Goal: Task Accomplishment & Management: Complete application form

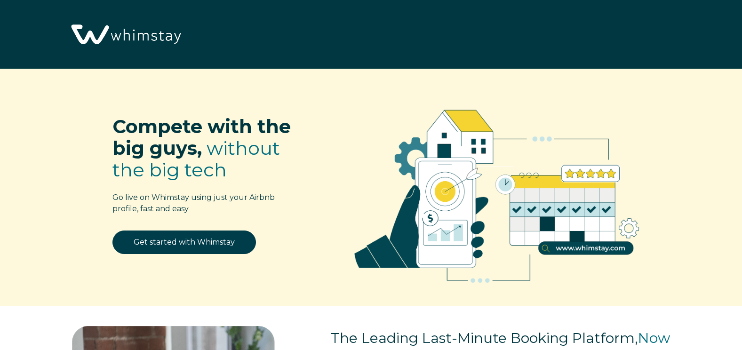
select select "US"
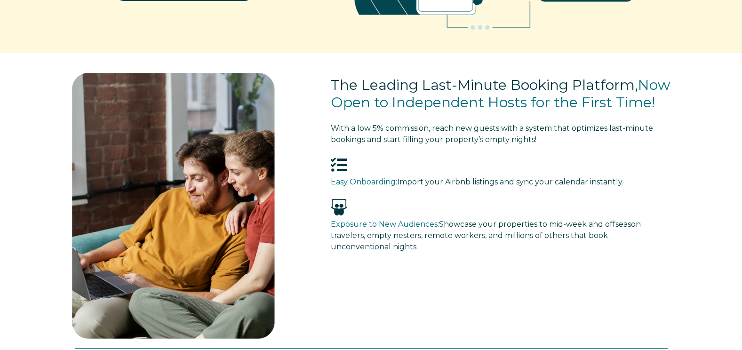
scroll to position [235, 0]
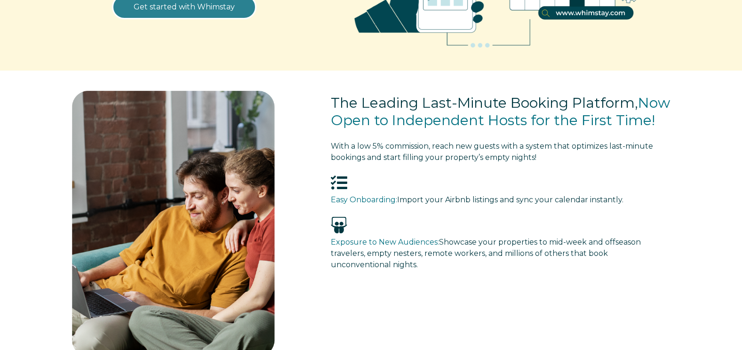
click at [166, 10] on link "Get started with Whimstay" at bounding box center [183, 7] width 143 height 24
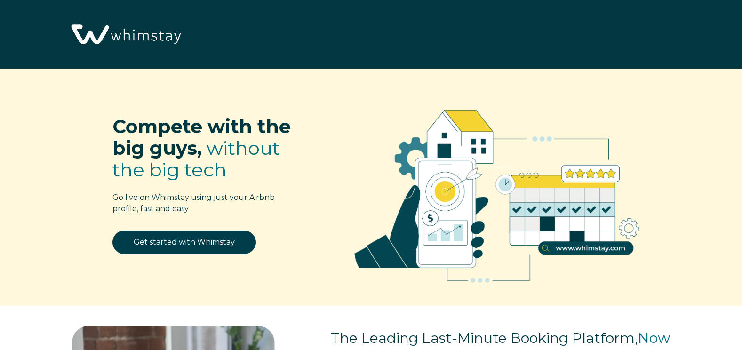
select select "US"
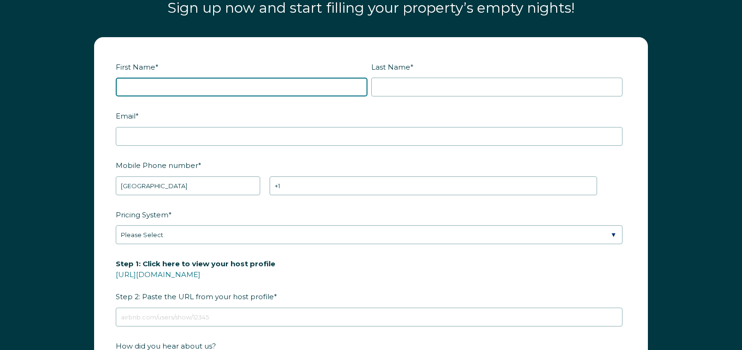
click at [132, 89] on input "First Name *" at bounding box center [242, 87] width 252 height 19
type input "Kenneth"
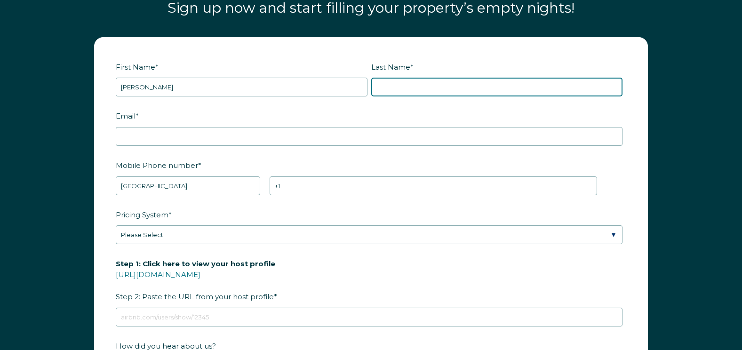
type input "Jebelian"
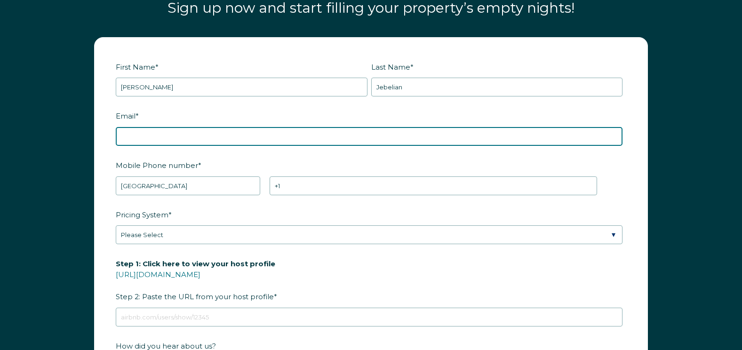
click at [142, 134] on input "Email *" at bounding box center [369, 136] width 506 height 19
type input "Kensyellowdoor@gmail.com"
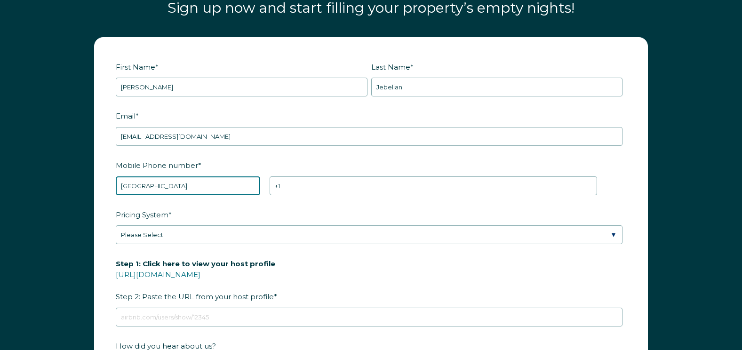
click at [127, 183] on select "* [GEOGRAPHIC_DATA] (‫[GEOGRAPHIC_DATA]‬‎) [GEOGRAPHIC_DATA] ([GEOGRAPHIC_DATA]…" at bounding box center [188, 185] width 144 height 19
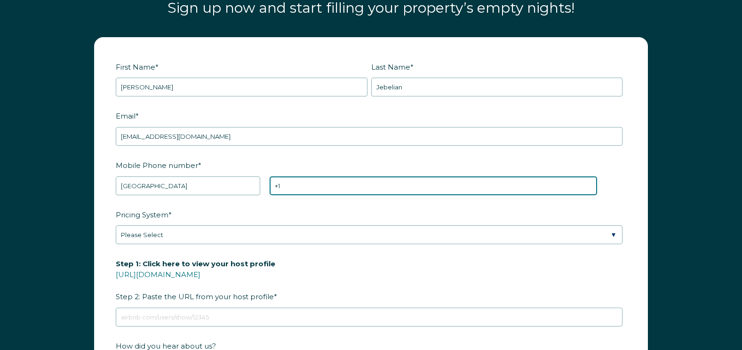
click at [297, 189] on input "+1" at bounding box center [432, 185] width 327 height 19
click at [300, 186] on input "[PHONE_NUMBER]" at bounding box center [432, 185] width 327 height 19
click at [293, 185] on input "[PHONE_NUMBER]" at bounding box center [432, 185] width 327 height 19
click at [304, 186] on input "+1 574-3140194" at bounding box center [432, 185] width 327 height 19
type input "+1 574-314-0194"
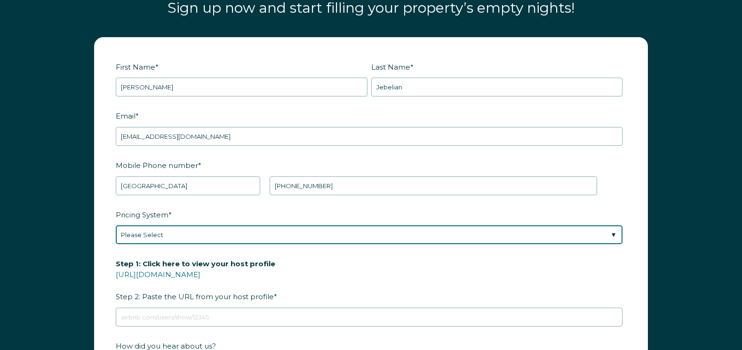
click at [610, 236] on select "Please Select Manual Airbnb Smart Pricing PriceLabs Wheelhouse Beyond Pricing 3…" at bounding box center [369, 234] width 506 height 19
select select "Manual"
click at [116, 225] on select "Please Select Manual Airbnb Smart Pricing PriceLabs Wheelhouse Beyond Pricing 3…" at bounding box center [369, 234] width 506 height 19
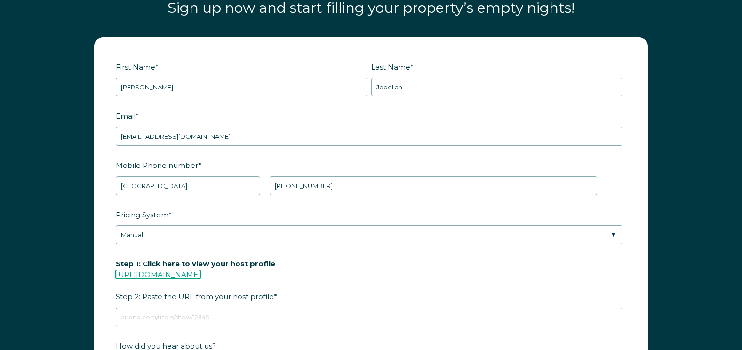
click at [167, 273] on link "[URL][DOMAIN_NAME]" at bounding box center [158, 274] width 85 height 9
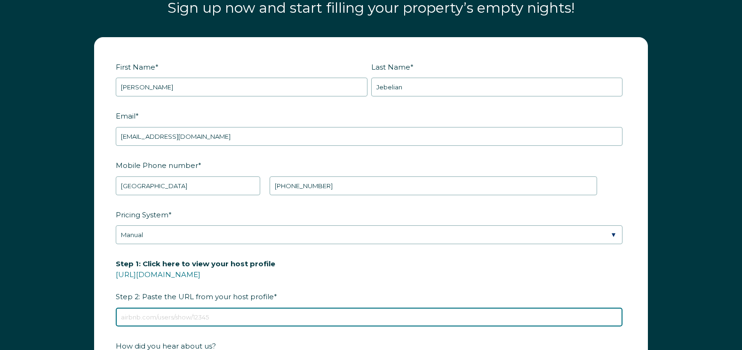
click at [242, 316] on input "Step 1: Click here to view your host profile [URL][DOMAIN_NAME] Step 2: Paste t…" at bounding box center [369, 317] width 506 height 19
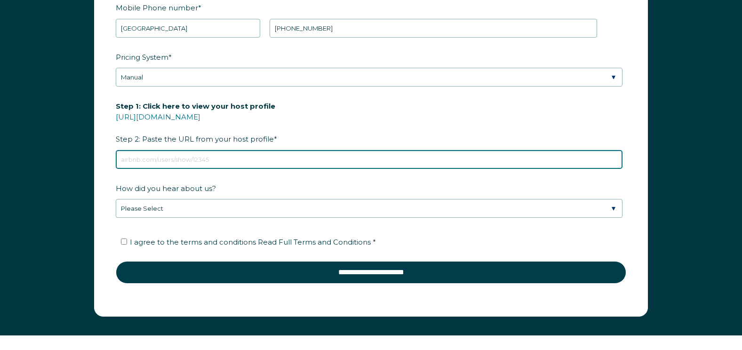
scroll to position [1333, 0]
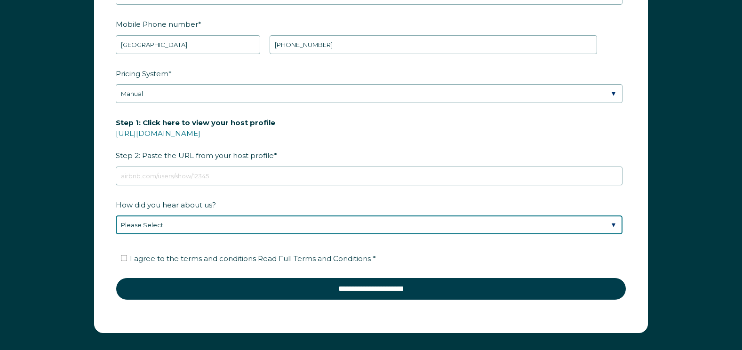
click at [243, 225] on div "How did you hear about us? Please Select Discovered Whimstay at an event or con…" at bounding box center [371, 216] width 510 height 38
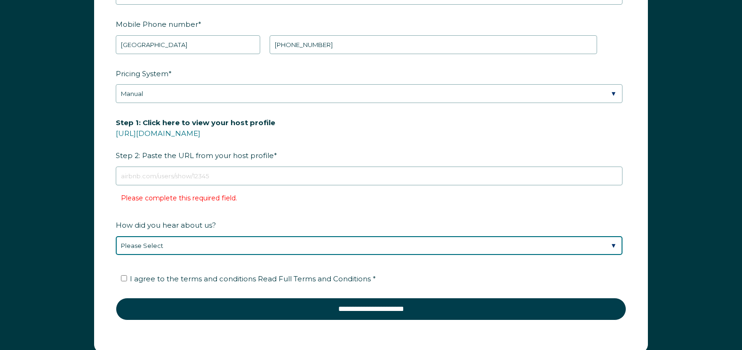
select select "Other"
click at [116, 236] on select "Please Select Discovered Whimstay at an event or conference Found Whimstay thro…" at bounding box center [369, 245] width 506 height 19
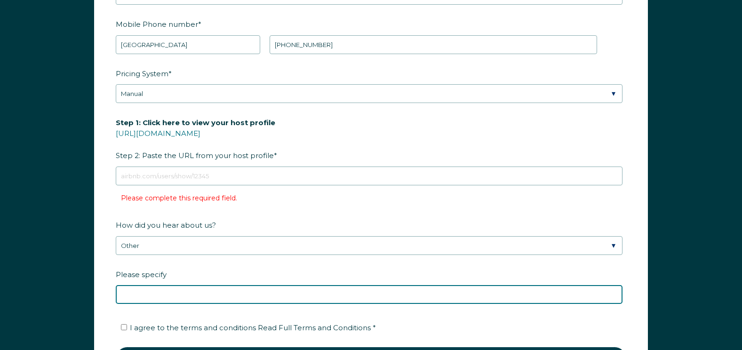
click at [127, 295] on input "Please specify" at bounding box center [369, 294] width 506 height 19
type input "You tube Video"
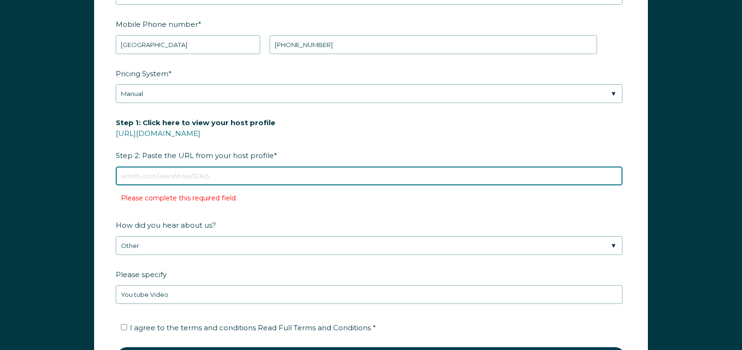
click at [127, 178] on input "Step 1: Click here to view your host profile [URL][DOMAIN_NAME] Step 2: Paste t…" at bounding box center [369, 175] width 506 height 19
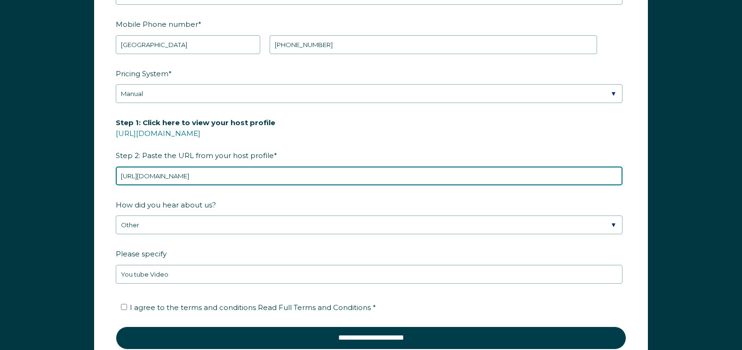
type input "https://www.airbnb.com/h/ivyroseinn"
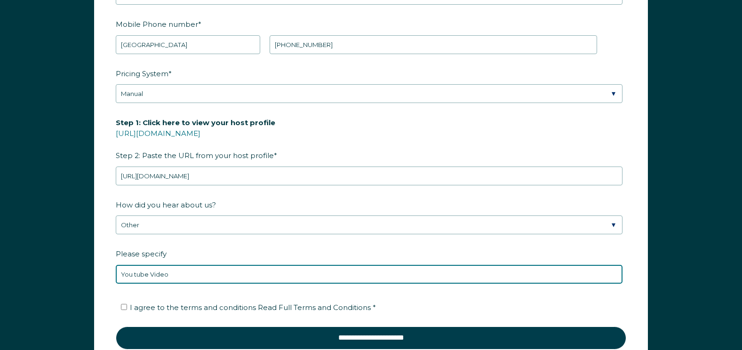
click at [190, 272] on input "You tube Video" at bounding box center [369, 274] width 506 height 19
type input "You tube Video Sean Rakidzich"
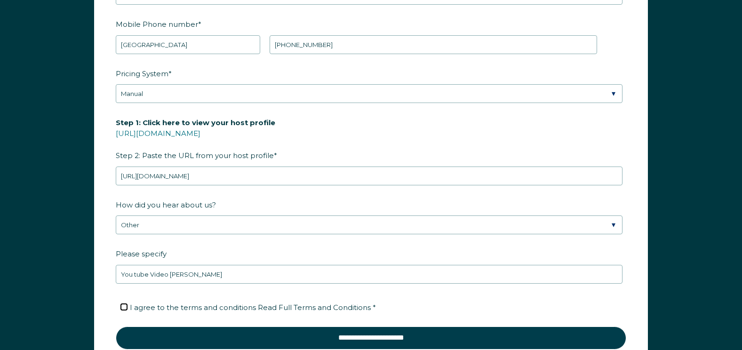
click at [123, 308] on input "I agree to the terms and conditions Read Full Terms and Conditions *" at bounding box center [124, 307] width 6 height 6
checkbox input "true"
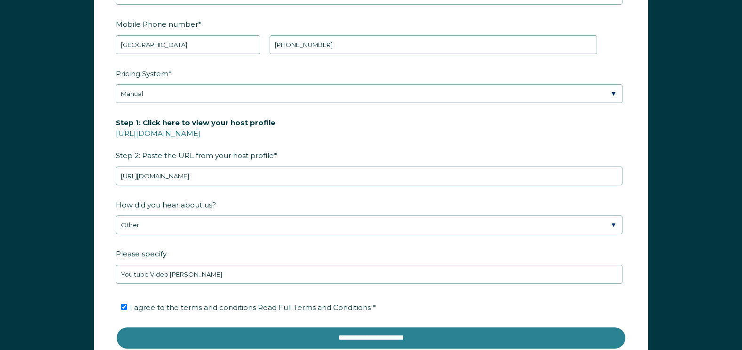
click at [372, 339] on input "**********" at bounding box center [371, 337] width 510 height 23
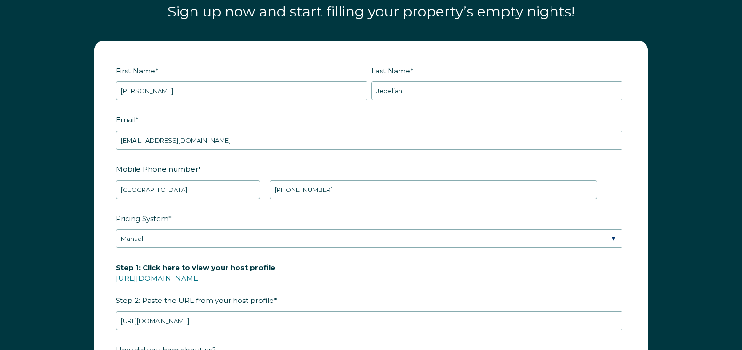
scroll to position [1191, 0]
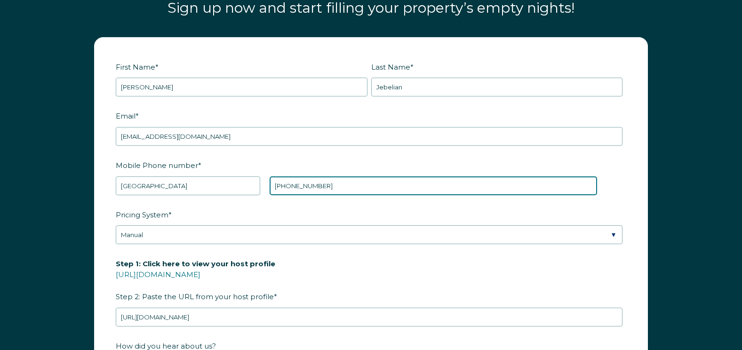
click at [297, 185] on input "+1 574-314-0194" at bounding box center [432, 185] width 327 height 19
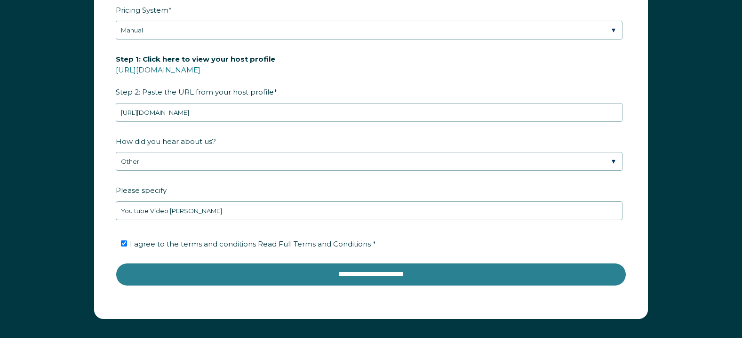
scroll to position [1380, 0]
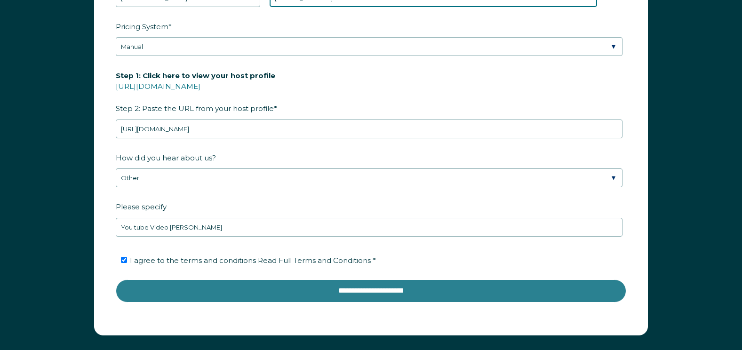
type input "[PHONE_NUMBER]"
click at [370, 292] on input "**********" at bounding box center [371, 290] width 510 height 23
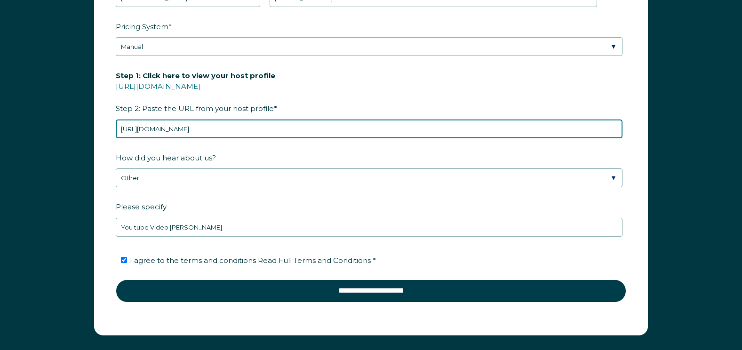
click at [246, 129] on input "https://www.airbnb.com/h/ivyroseinn" at bounding box center [369, 128] width 506 height 19
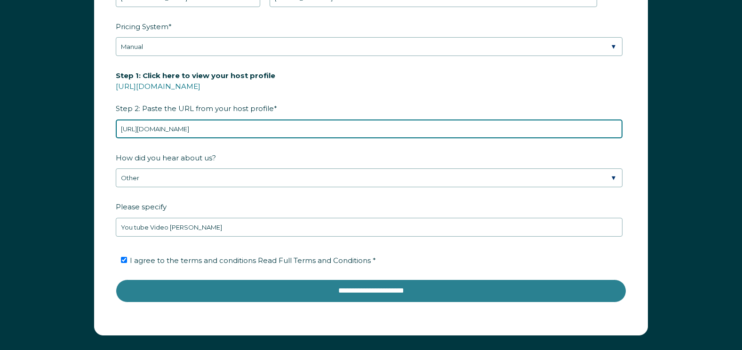
type input "https://www.airbnb.com/h/ivyroseinn/"
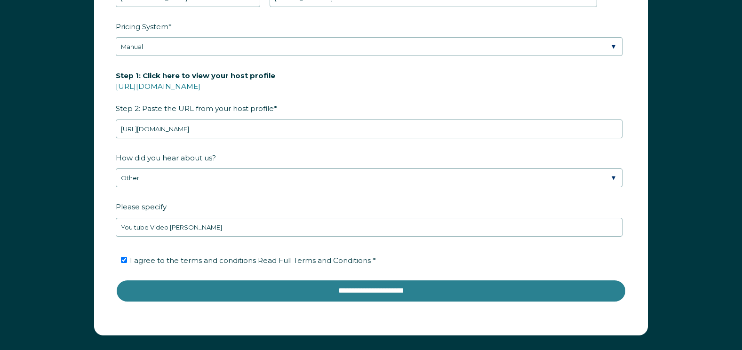
click at [326, 286] on input "**********" at bounding box center [371, 290] width 510 height 23
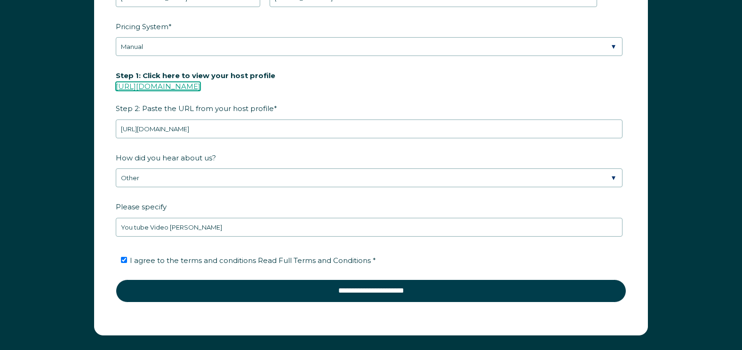
click at [189, 89] on link "[URL][DOMAIN_NAME]" at bounding box center [158, 86] width 85 height 9
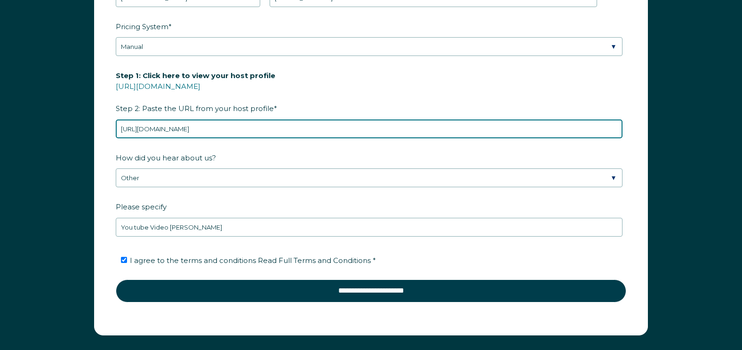
drag, startPoint x: 120, startPoint y: 127, endPoint x: 256, endPoint y: 135, distance: 136.1
click at [256, 135] on input "https://www.airbnb.com/h/ivyroseinn/" at bounding box center [369, 128] width 506 height 19
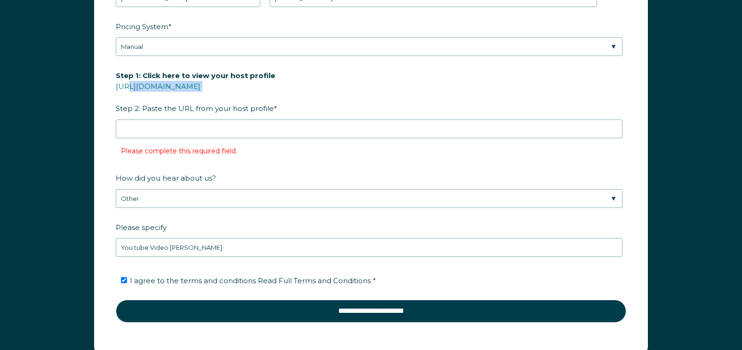
drag, startPoint x: 113, startPoint y: 85, endPoint x: 218, endPoint y: 94, distance: 104.8
click at [218, 94] on form "First Name * [PERSON_NAME] Last Name * [PERSON_NAME] RBO Token Company ID Refer…" at bounding box center [371, 102] width 552 height 505
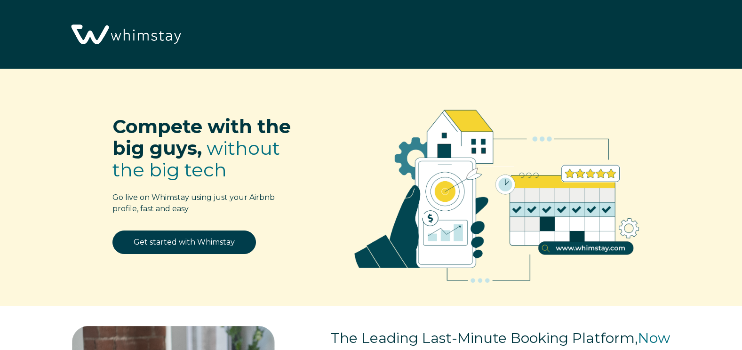
select select "US"
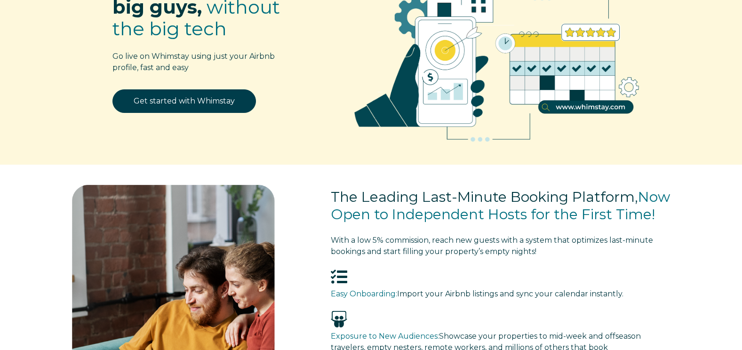
scroll to position [47, 0]
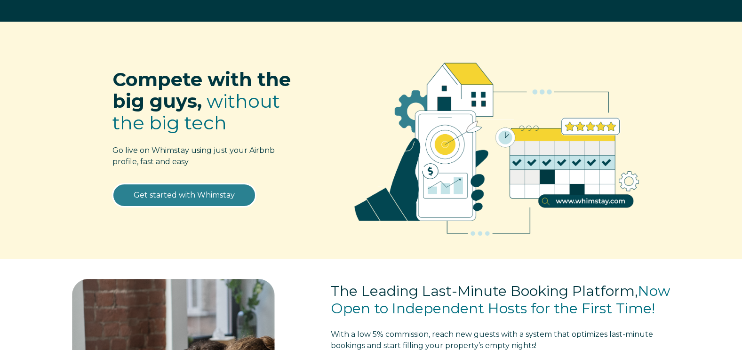
click at [195, 191] on link "Get started with Whimstay" at bounding box center [183, 195] width 143 height 24
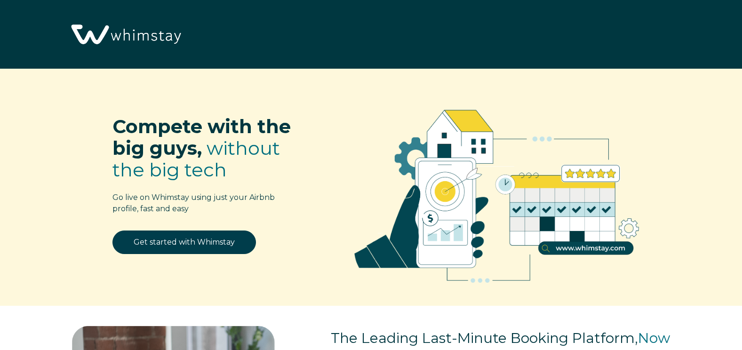
scroll to position [1191, 0]
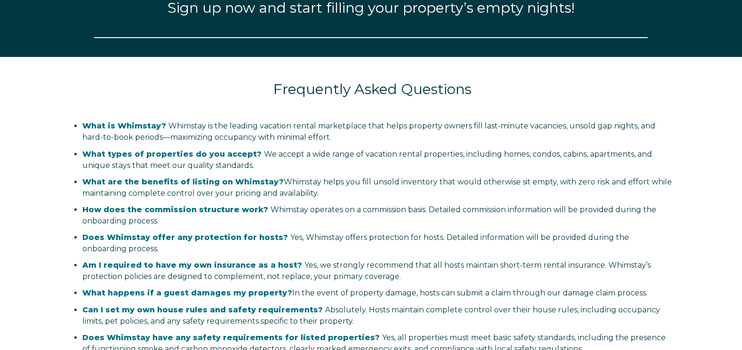
select select "US"
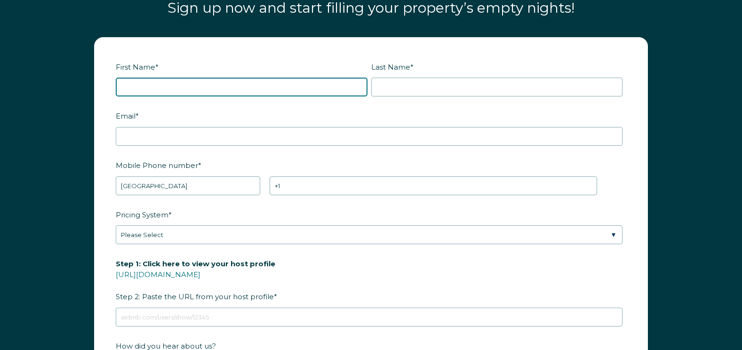
click at [142, 89] on input "First Name *" at bounding box center [242, 87] width 252 height 19
type input "[PERSON_NAME]"
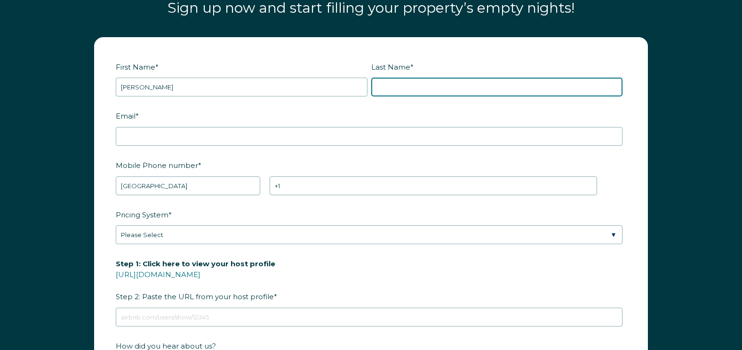
type input "Jebelian"
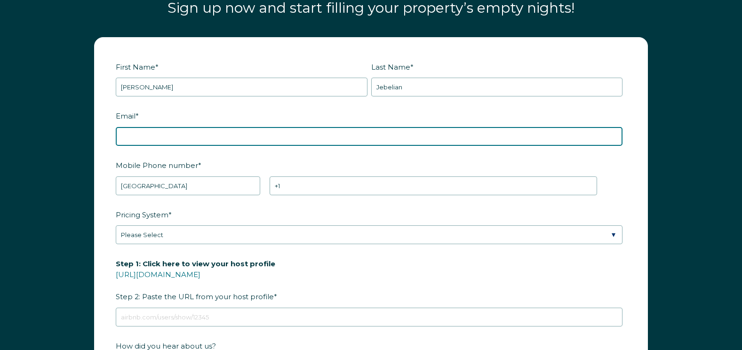
type input "[EMAIL_ADDRESS][DOMAIN_NAME]"
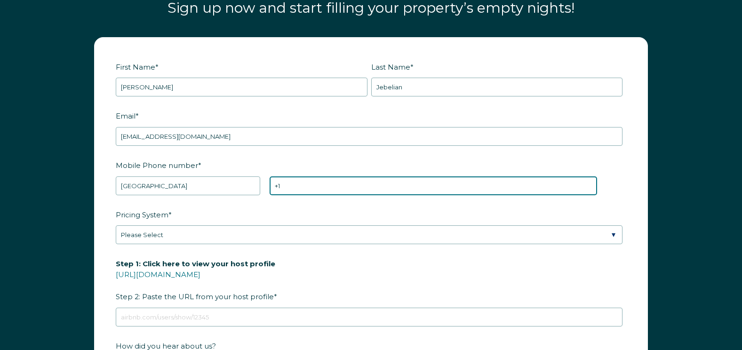
click at [301, 187] on input "+1" at bounding box center [432, 185] width 327 height 19
type input "[PHONE_NUMBER]"
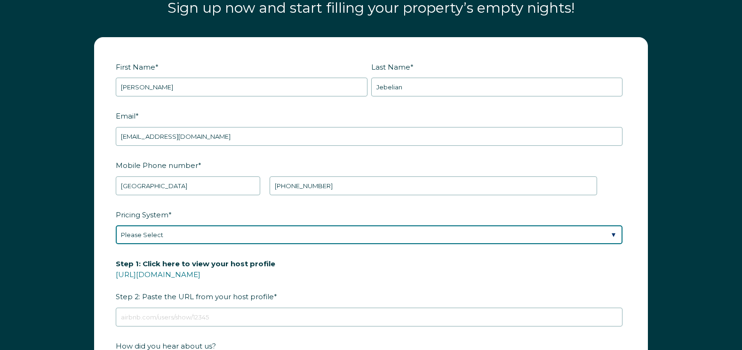
click at [173, 231] on select "Please Select Manual Airbnb Smart Pricing PriceLabs Wheelhouse Beyond Pricing 3…" at bounding box center [369, 234] width 506 height 19
select select "Manual"
click at [116, 225] on select "Please Select Manual Airbnb Smart Pricing PriceLabs Wheelhouse Beyond Pricing 3…" at bounding box center [369, 234] width 506 height 19
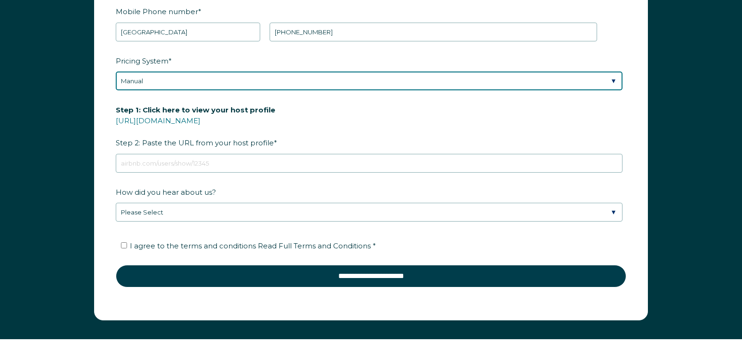
scroll to position [1380, 0]
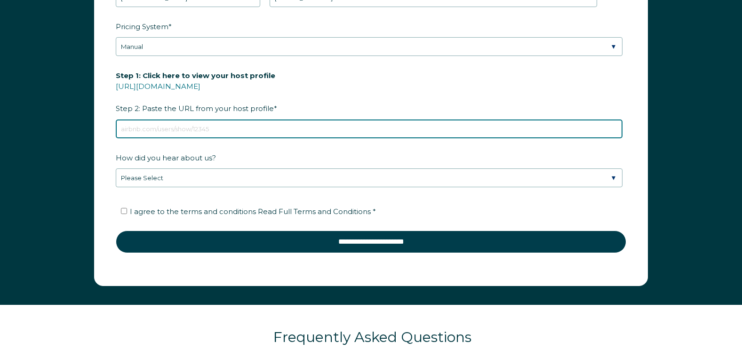
click at [144, 134] on input "Step 1: Click here to view your host profile [URL][DOMAIN_NAME] Step 2: Paste t…" at bounding box center [369, 128] width 506 height 19
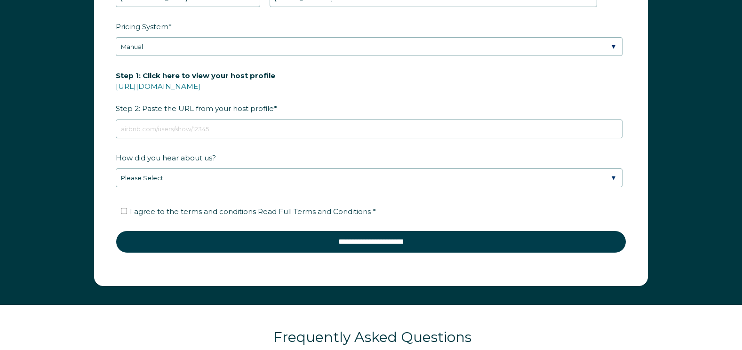
click at [115, 87] on form "First Name * [PERSON_NAME] Last Name * [PERSON_NAME] RBO Token Company ID Refer…" at bounding box center [371, 68] width 552 height 436
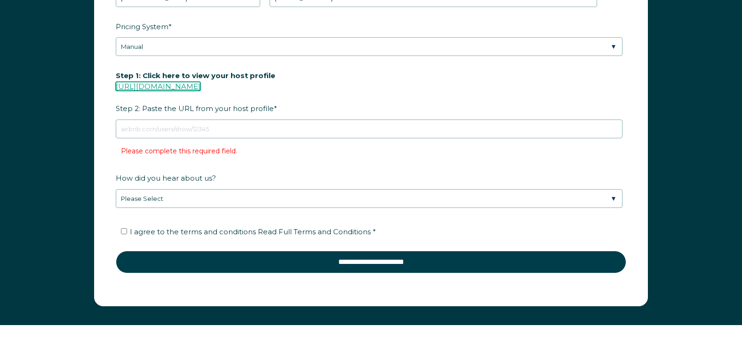
click at [153, 88] on link "[URL][DOMAIN_NAME]" at bounding box center [158, 86] width 85 height 9
click at [121, 231] on input "I agree to the terms and conditions Read Full Terms and Conditions *" at bounding box center [124, 231] width 6 height 6
checkbox input "true"
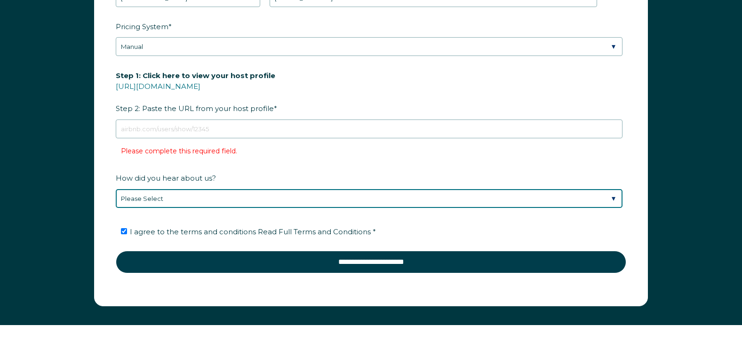
click at [154, 197] on select "Please Select Discovered Whimstay at an event or conference Found Whimstay thro…" at bounding box center [369, 198] width 506 height 19
select select "Other"
click at [116, 189] on select "Please Select Discovered Whimstay at an event or conference Found Whimstay thro…" at bounding box center [369, 198] width 506 height 19
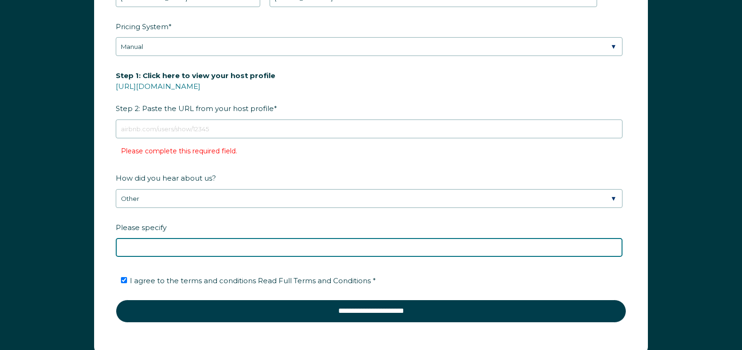
click at [129, 251] on input "Please specify" at bounding box center [369, 247] width 506 height 19
type input "[PERSON_NAME]"
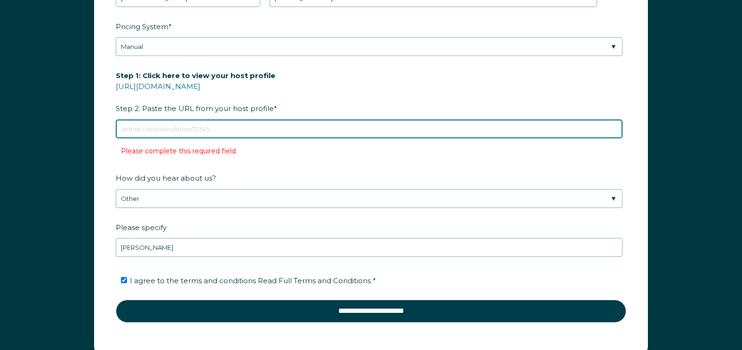
click at [141, 134] on input "Step 1: Click here to view your host profile [URL][DOMAIN_NAME] Step 2: Paste t…" at bounding box center [369, 128] width 506 height 19
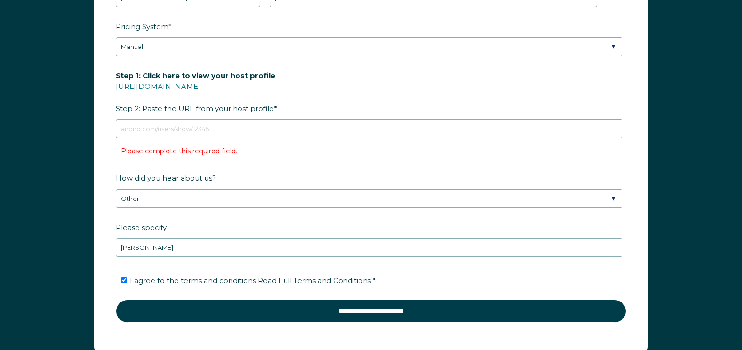
click at [274, 109] on span "*" at bounding box center [275, 108] width 3 height 15
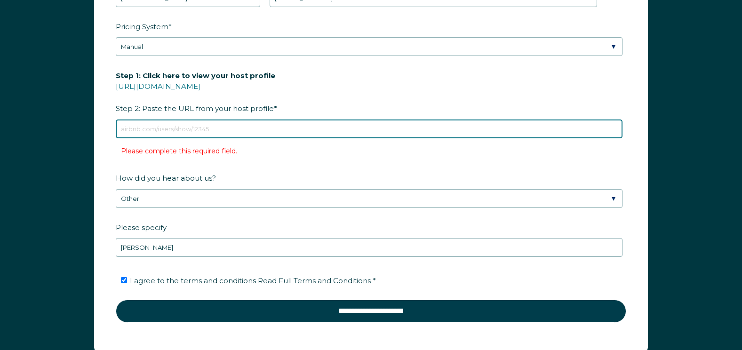
click at [269, 119] on input "Step 1: Click here to view your host profile [URL][DOMAIN_NAME] Step 2: Paste t…" at bounding box center [369, 128] width 506 height 19
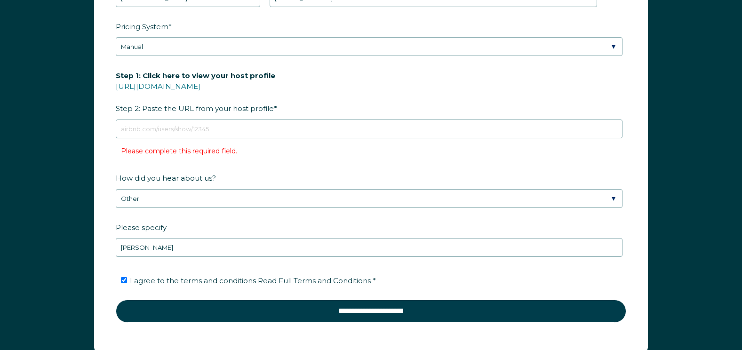
click at [261, 109] on span "Step 1: Click here to view your host profile [URL][DOMAIN_NAME] Step 2: Paste t…" at bounding box center [195, 91] width 159 height 47
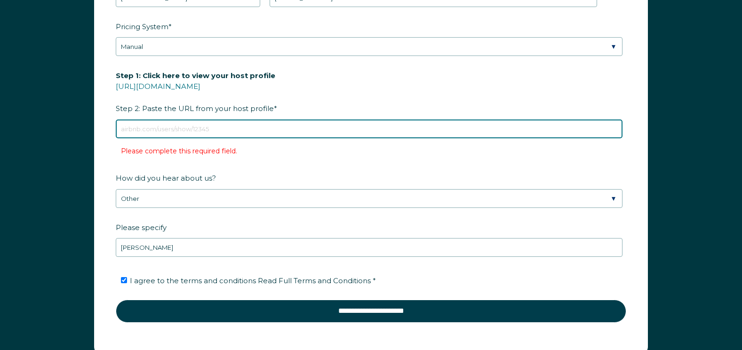
click at [261, 119] on input "Step 1: Click here to view your host profile [URL][DOMAIN_NAME] Step 2: Paste t…" at bounding box center [369, 128] width 506 height 19
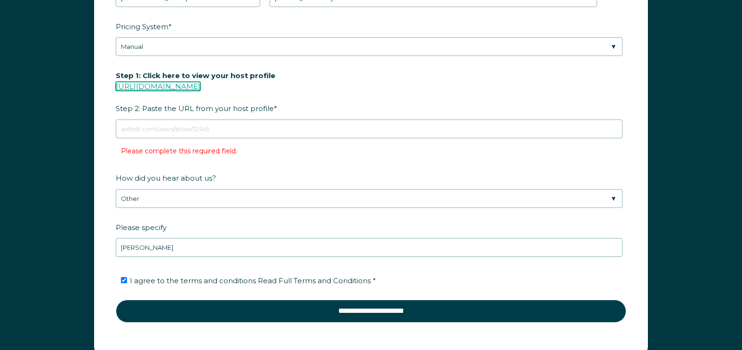
click at [192, 86] on link "[URL][DOMAIN_NAME]" at bounding box center [158, 86] width 85 height 9
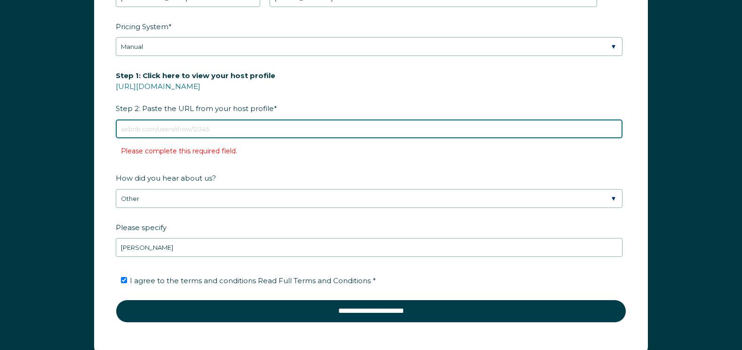
click at [145, 131] on input "Step 1: Click here to view your host profile [URL][DOMAIN_NAME] Step 2: Paste t…" at bounding box center [369, 128] width 506 height 19
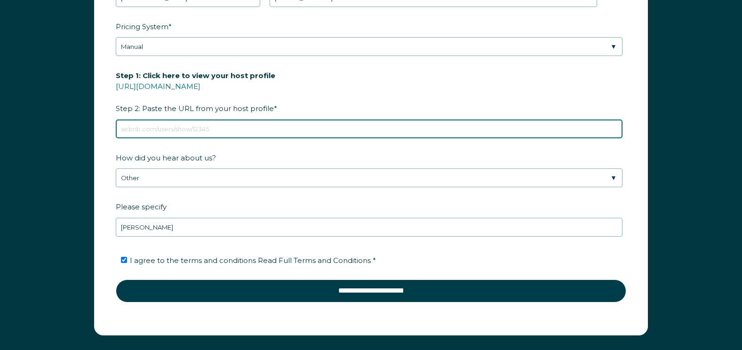
paste input "[URL][DOMAIN_NAME]"
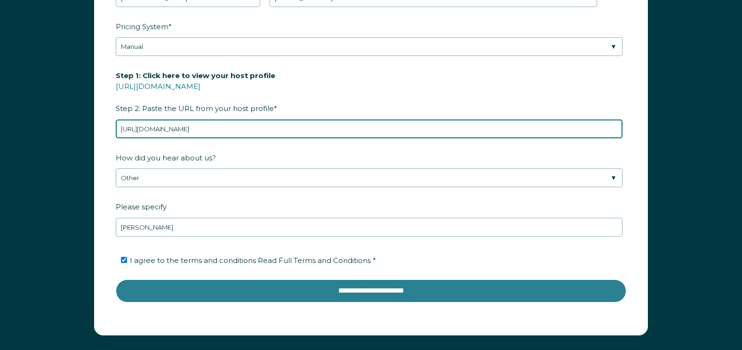
type input "[URL][DOMAIN_NAME]"
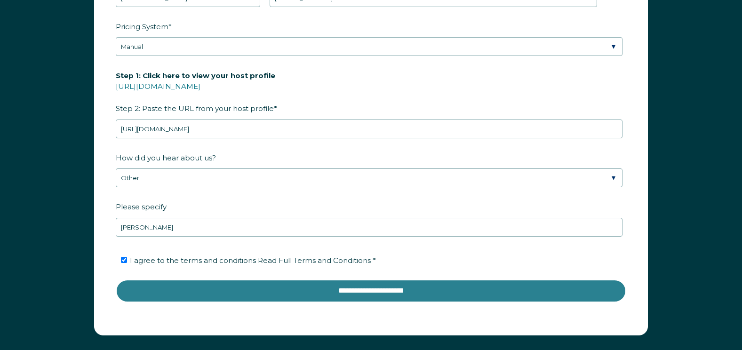
click at [338, 288] on input "**********" at bounding box center [371, 290] width 510 height 23
click at [298, 285] on input "**********" at bounding box center [371, 290] width 510 height 23
